Goal: Task Accomplishment & Management: Manage account settings

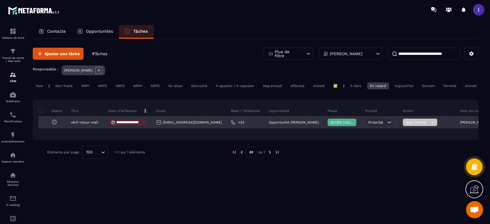
click at [54, 123] on icon at bounding box center [54, 121] width 2 height 1
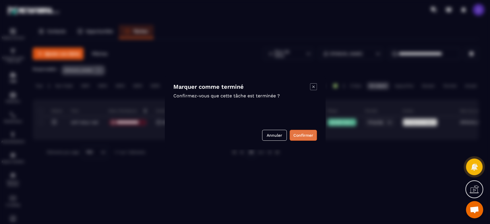
click at [299, 137] on button "Confirmer" at bounding box center [303, 135] width 27 height 11
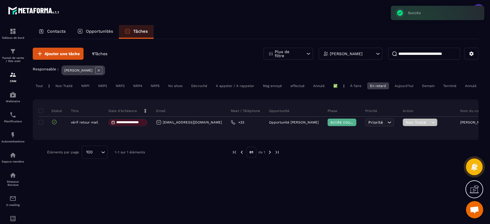
click at [98, 28] on div "Opportunités" at bounding box center [94, 32] width 47 height 14
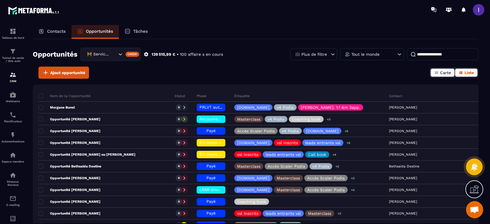
click at [439, 71] on button "Carte" at bounding box center [443, 73] width 24 height 8
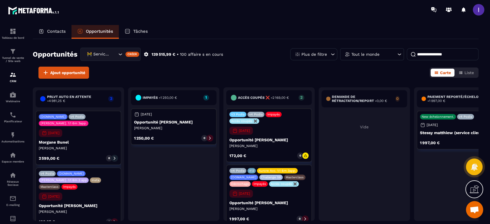
click at [384, 53] on div "Tout le monde" at bounding box center [372, 54] width 64 height 12
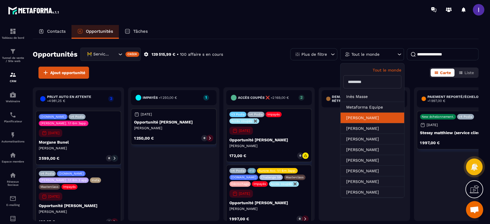
click at [366, 123] on li "[PERSON_NAME]" at bounding box center [373, 128] width 64 height 11
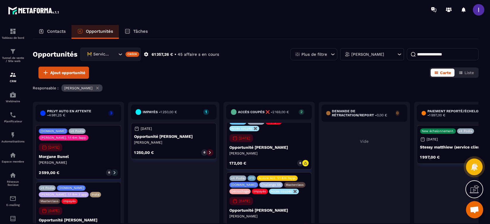
scroll to position [12, 0]
click at [272, 190] on p "Accès coupés ✖️" at bounding box center [284, 192] width 26 height 4
click at [279, 212] on div "v4 Podia X12 Aurore Acc. 1:1 6m 3app. [DOMAIN_NAME] Challenge S6 Masterclass Dé…" at bounding box center [269, 202] width 86 height 61
click at [262, 212] on p "Opportunité [PERSON_NAME]" at bounding box center [268, 210] width 79 height 5
